Goal: Find specific page/section: Find specific page/section

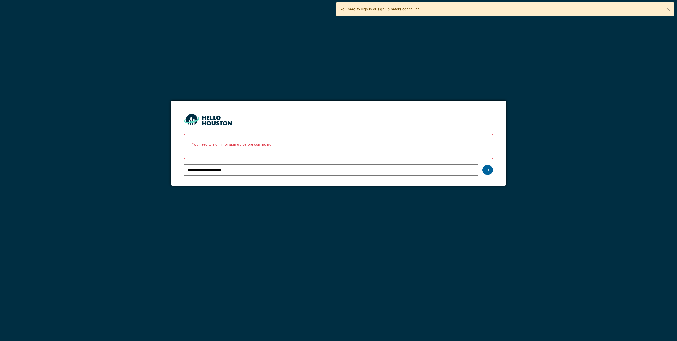
click at [486, 167] on div at bounding box center [487, 170] width 11 height 10
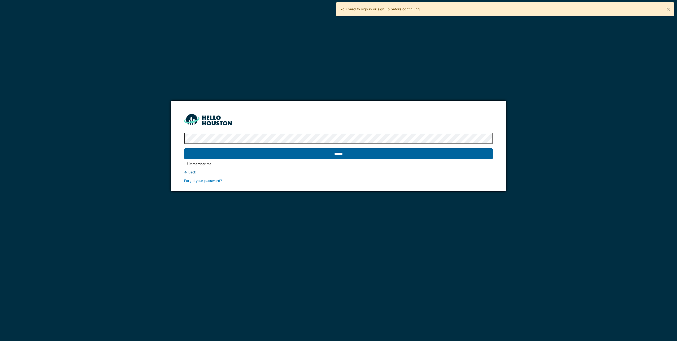
click at [346, 153] on input "******" at bounding box center [338, 153] width 308 height 11
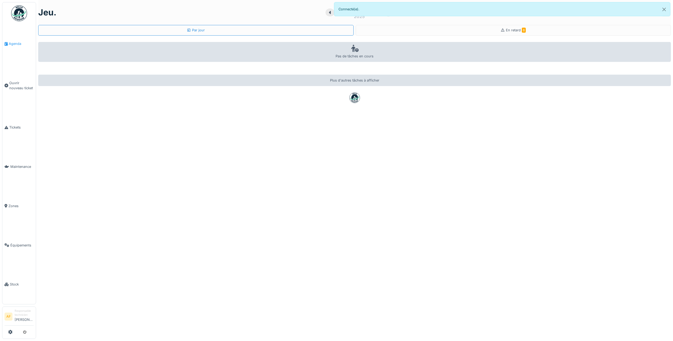
click at [8, 44] on li "Agenda" at bounding box center [19, 43] width 29 height 5
